Goal: Task Accomplishment & Management: Use online tool/utility

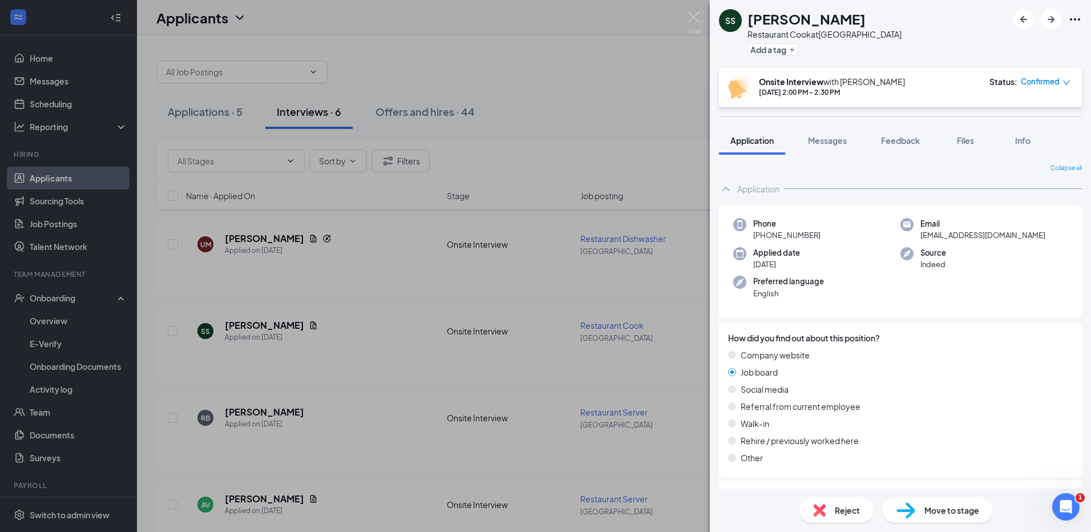
click at [696, 18] on img at bounding box center [694, 22] width 14 height 22
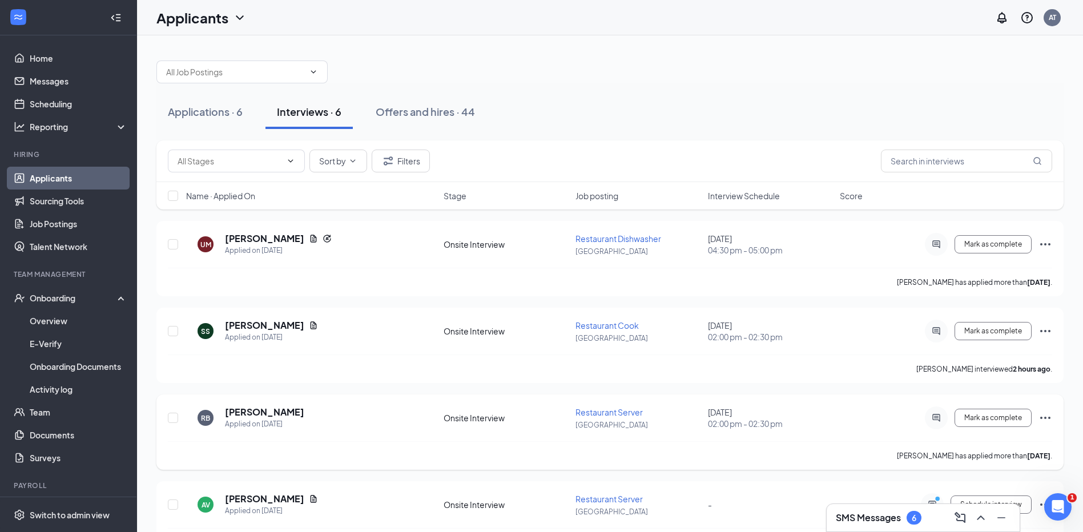
drag, startPoint x: 812, startPoint y: 486, endPoint x: 776, endPoint y: 467, distance: 40.1
click at [776, 467] on div "UM [PERSON_NAME] Applied on [DATE] Onsite Interview Restaurant Dishwasher [GEOG…" at bounding box center [609, 475] width 907 height 509
click at [272, 242] on h5 "[PERSON_NAME]" at bounding box center [264, 238] width 79 height 13
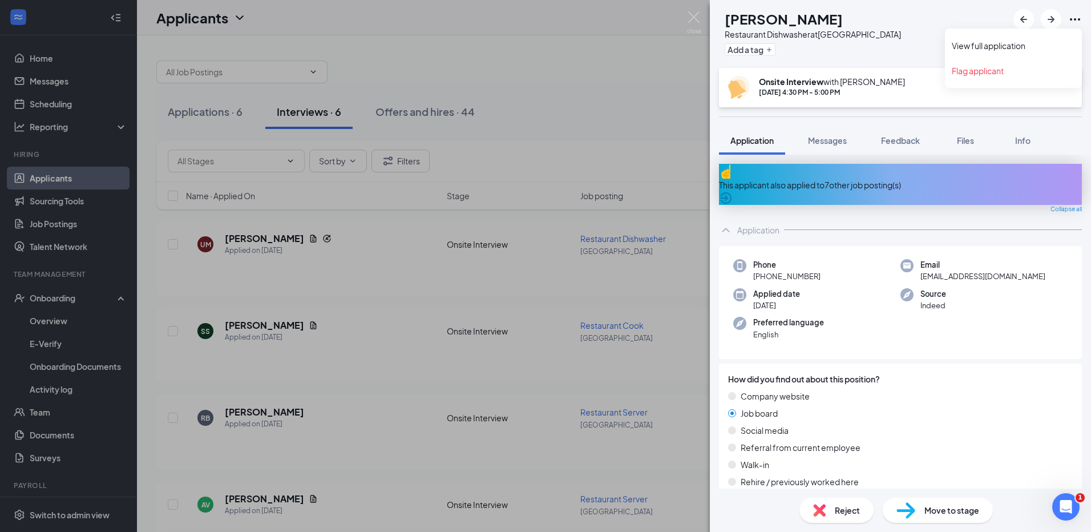
click at [1072, 17] on icon "Ellipses" at bounding box center [1076, 20] width 14 height 14
click at [995, 44] on link "View full application" at bounding box center [1013, 45] width 123 height 11
click at [694, 21] on img at bounding box center [694, 22] width 14 height 22
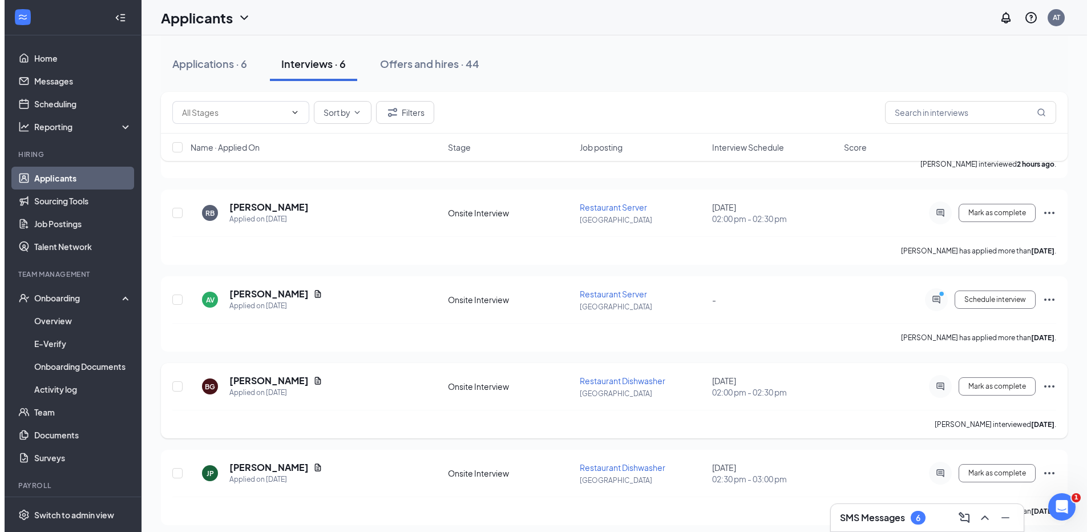
scroll to position [212, 0]
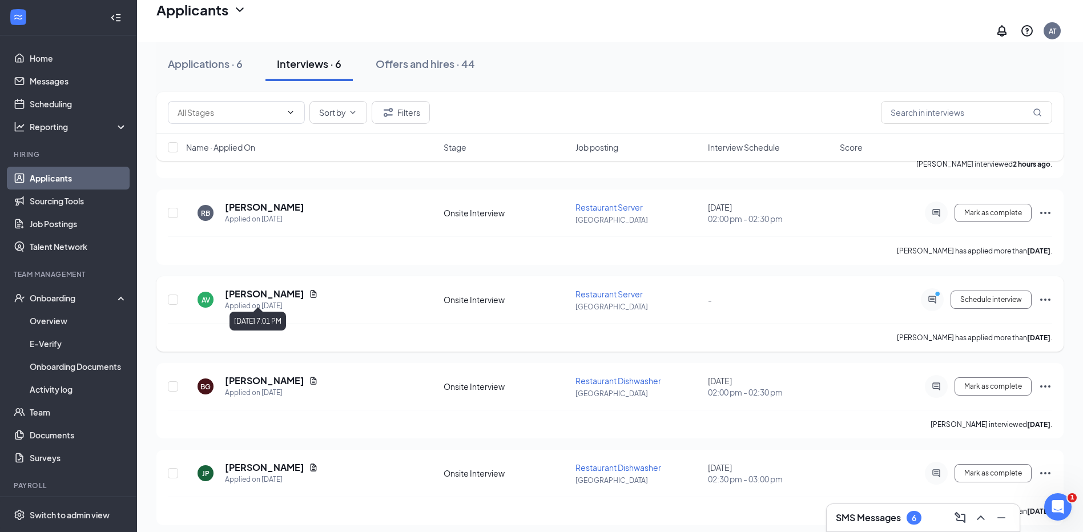
click at [268, 291] on h5 "[PERSON_NAME]" at bounding box center [264, 294] width 79 height 13
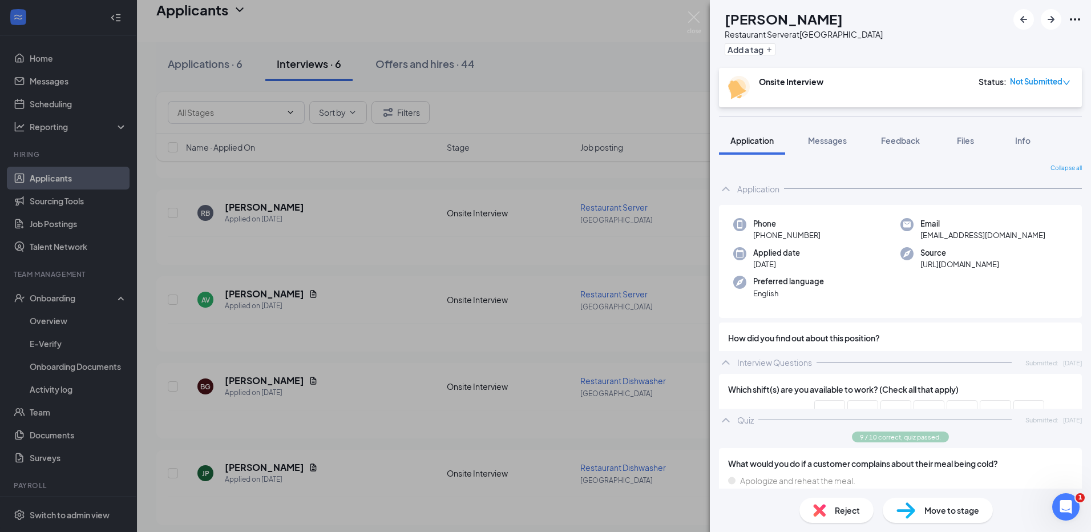
click at [1078, 21] on icon "Ellipses" at bounding box center [1076, 20] width 14 height 14
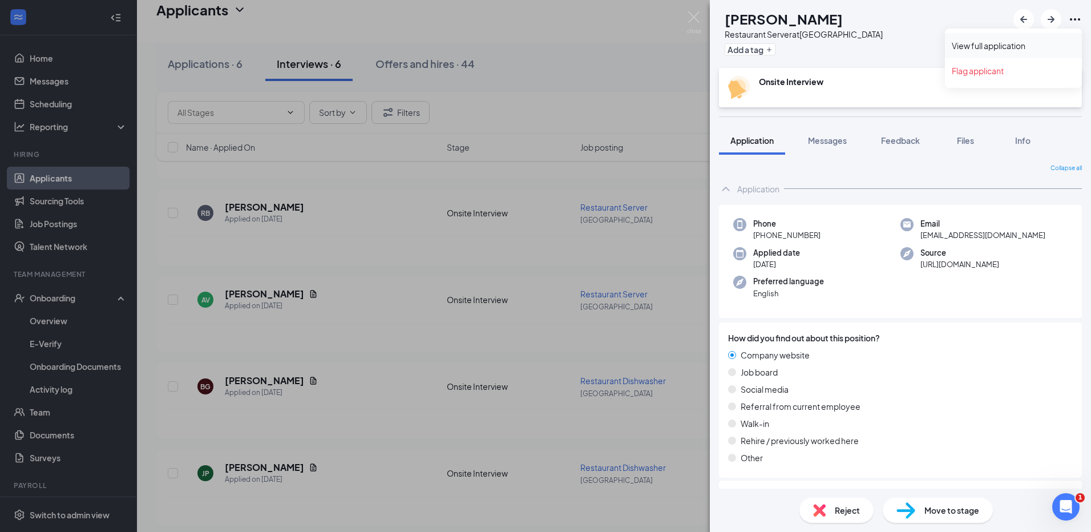
click at [977, 45] on link "View full application" at bounding box center [1013, 45] width 123 height 11
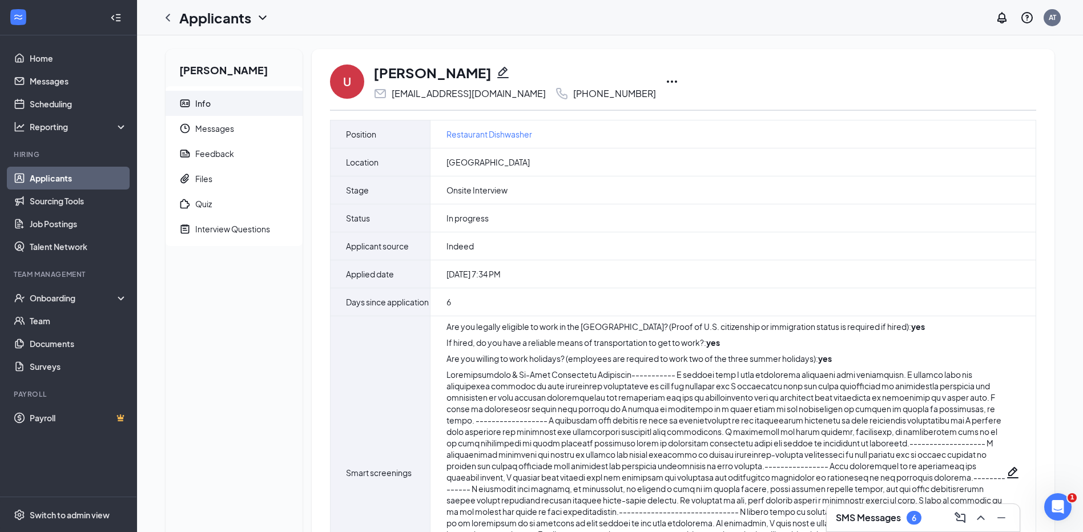
click at [667, 82] on icon "Ellipses" at bounding box center [672, 81] width 10 height 2
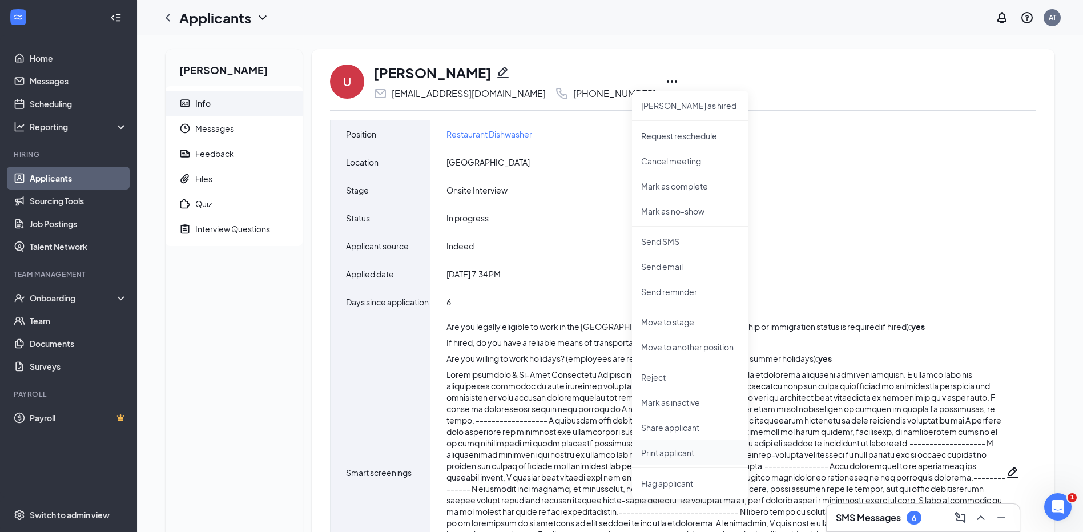
click at [683, 450] on p "Print applicant" at bounding box center [690, 452] width 98 height 11
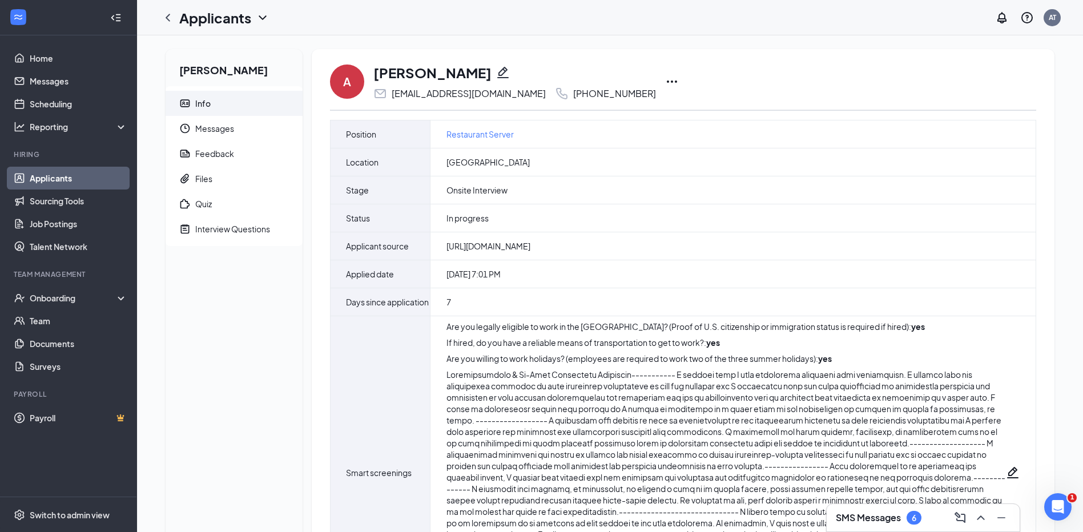
click at [665, 80] on icon "Ellipses" at bounding box center [672, 82] width 14 height 14
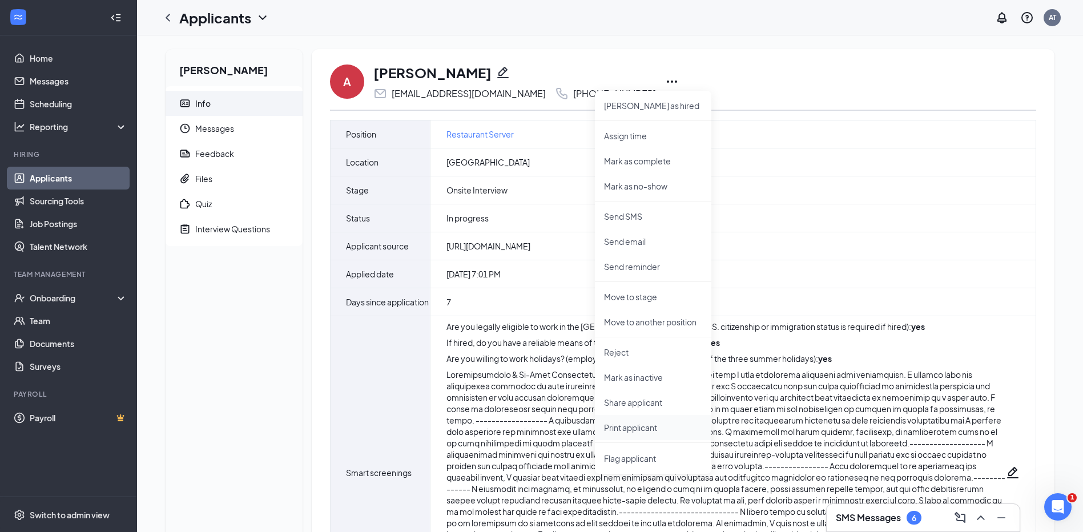
click at [615, 436] on li "Print applicant" at bounding box center [653, 427] width 116 height 25
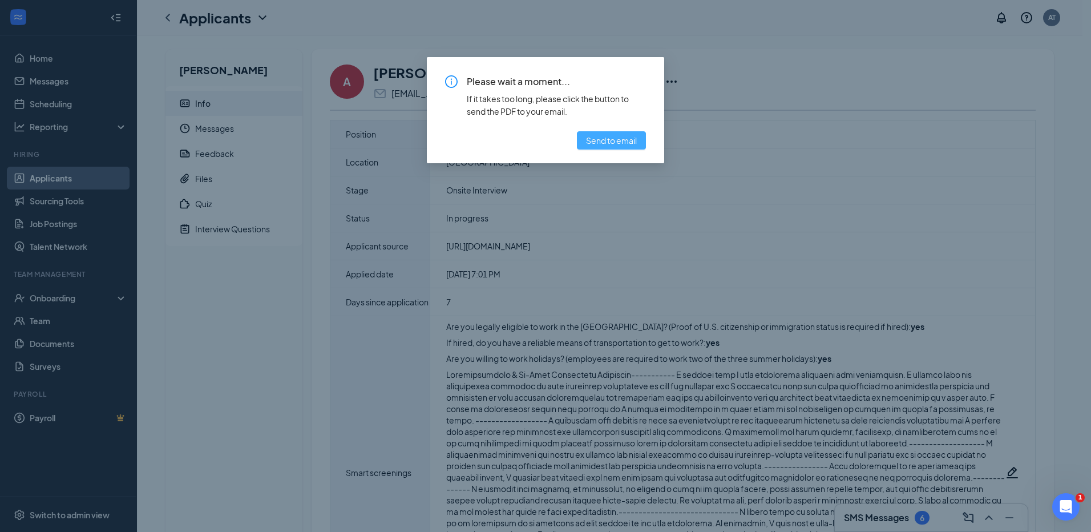
click at [633, 144] on span "Send to email" at bounding box center [611, 140] width 51 height 13
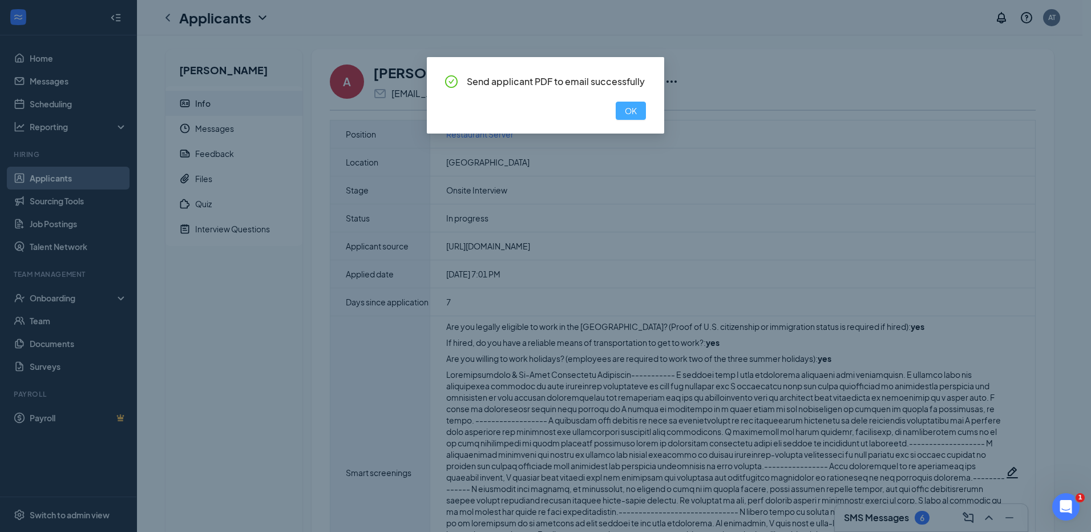
click at [636, 113] on span "OK" at bounding box center [631, 110] width 12 height 13
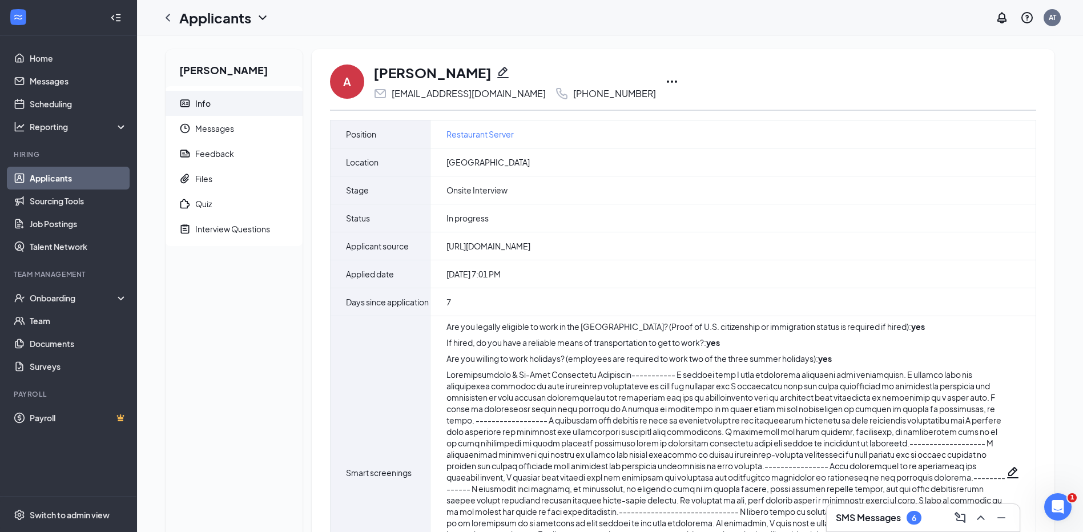
click at [665, 78] on icon "Ellipses" at bounding box center [672, 82] width 14 height 14
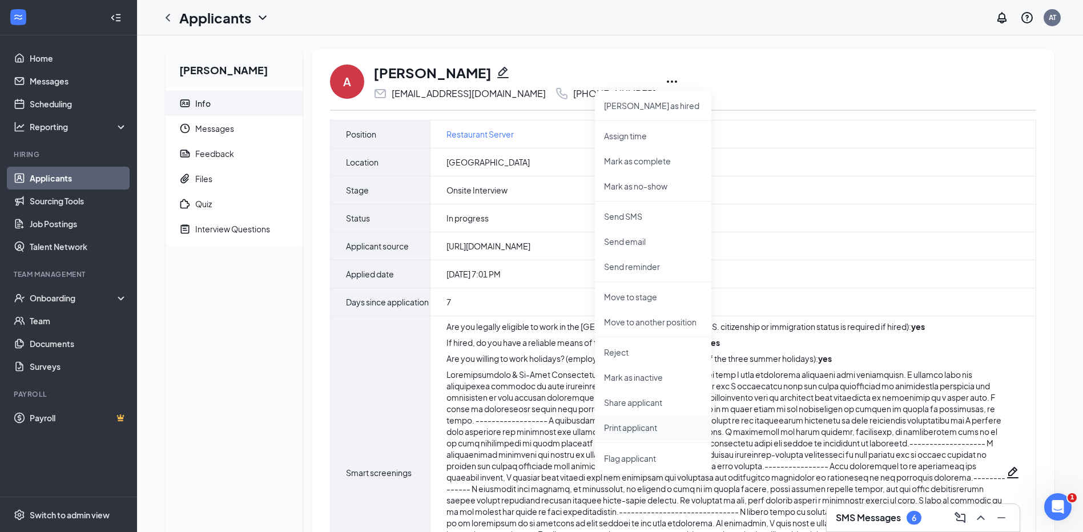
click at [626, 429] on p "Print applicant" at bounding box center [653, 427] width 98 height 11
